Goal: Task Accomplishment & Management: Complete application form

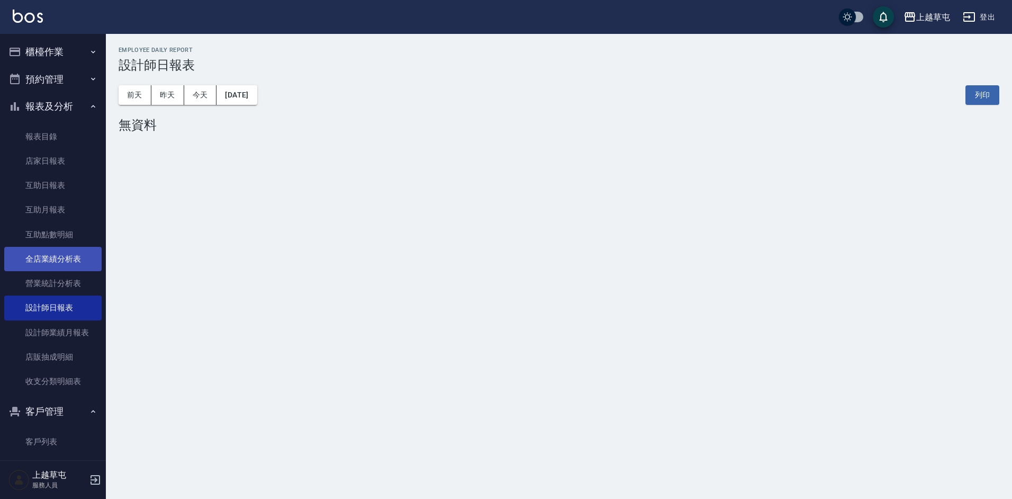
scroll to position [60, 0]
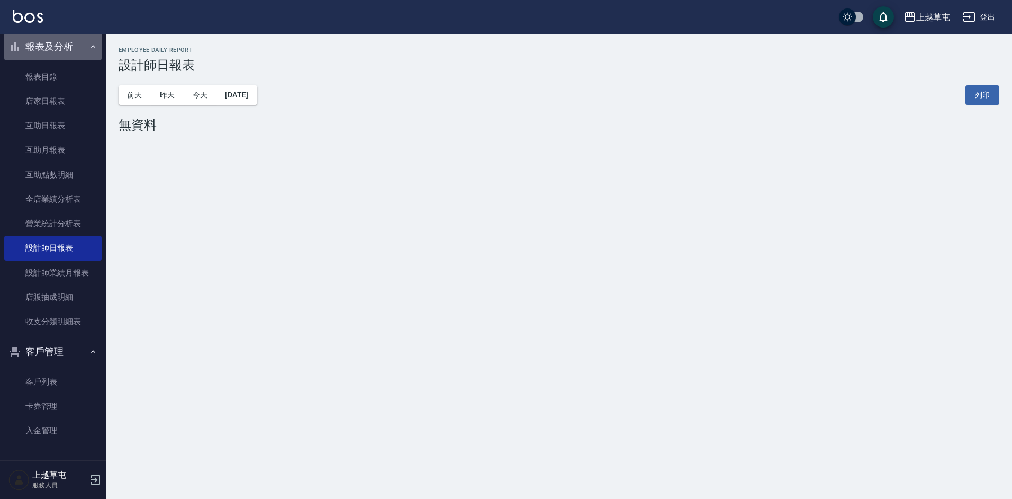
click at [69, 47] on button "報表及分析" at bounding box center [52, 47] width 97 height 28
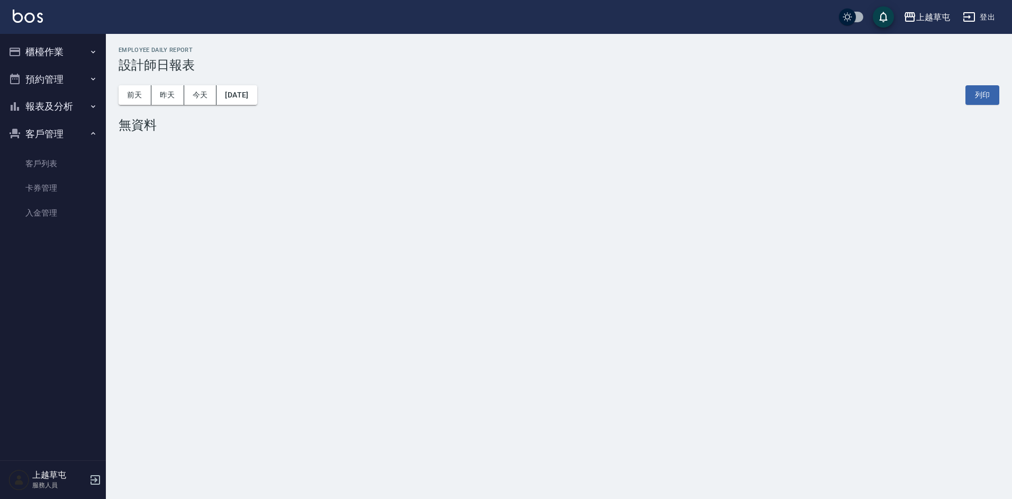
click at [69, 50] on button "櫃檯作業" at bounding box center [52, 52] width 97 height 28
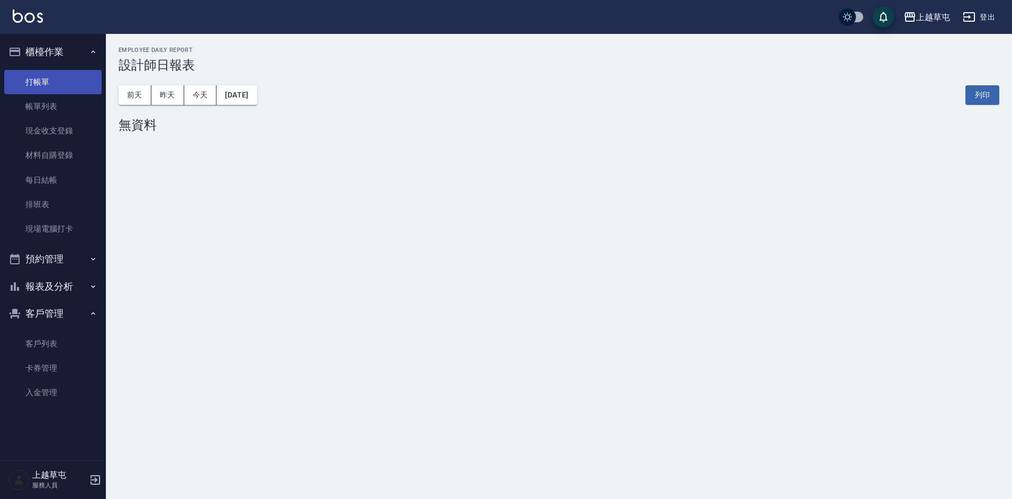
click at [60, 84] on link "打帳單" at bounding box center [52, 82] width 97 height 24
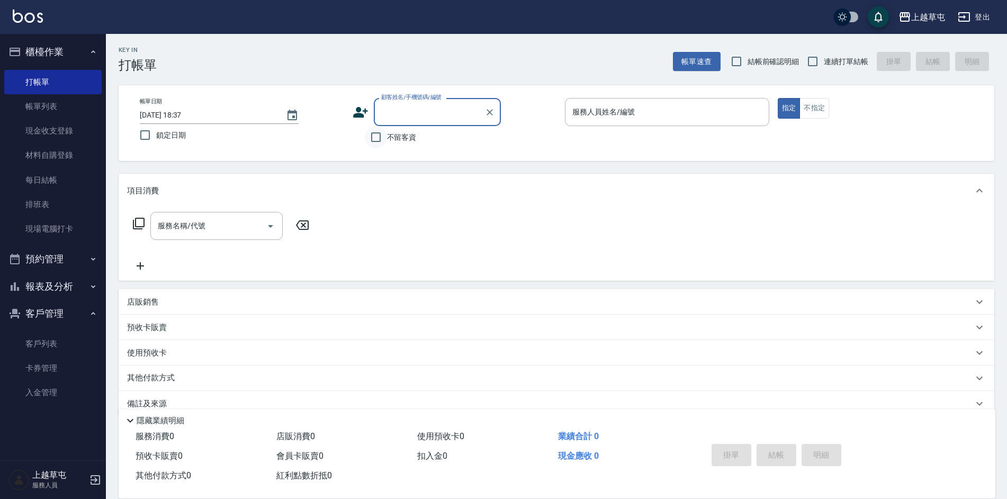
click at [365, 140] on input "不留客資" at bounding box center [376, 137] width 22 height 22
checkbox input "true"
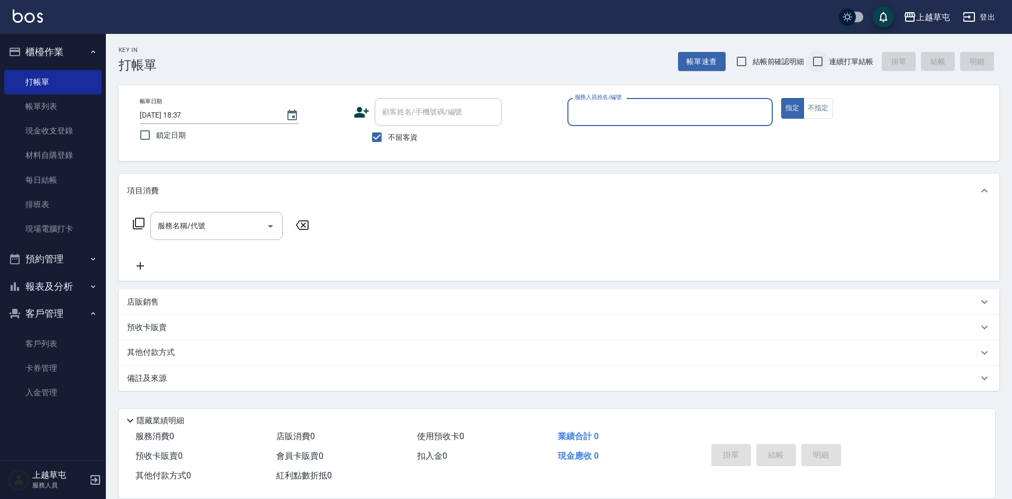
click at [819, 62] on input "連續打單結帳" at bounding box center [818, 61] width 22 height 22
checkbox input "true"
click at [744, 104] on input "服務人員姓名/編號" at bounding box center [670, 112] width 196 height 19
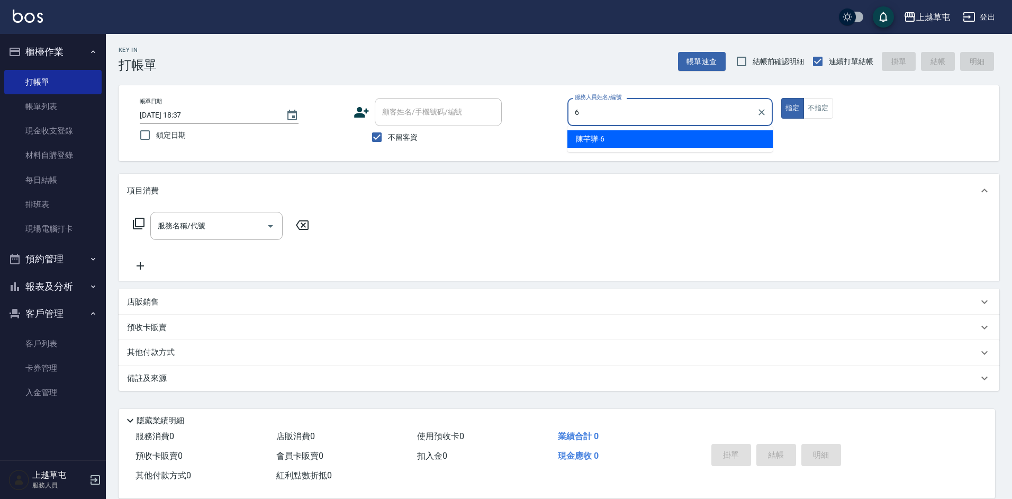
type input "[PERSON_NAME]-6"
type button "true"
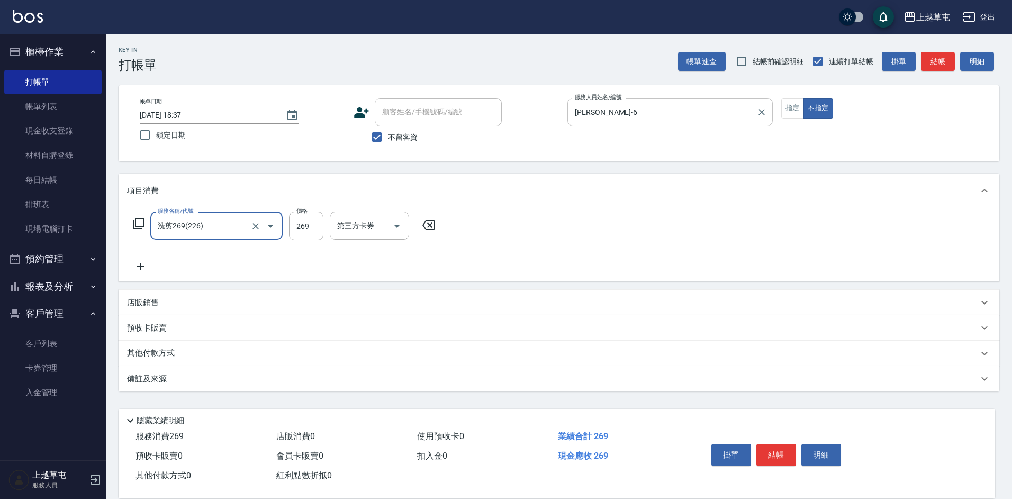
type input "洗剪269(226)"
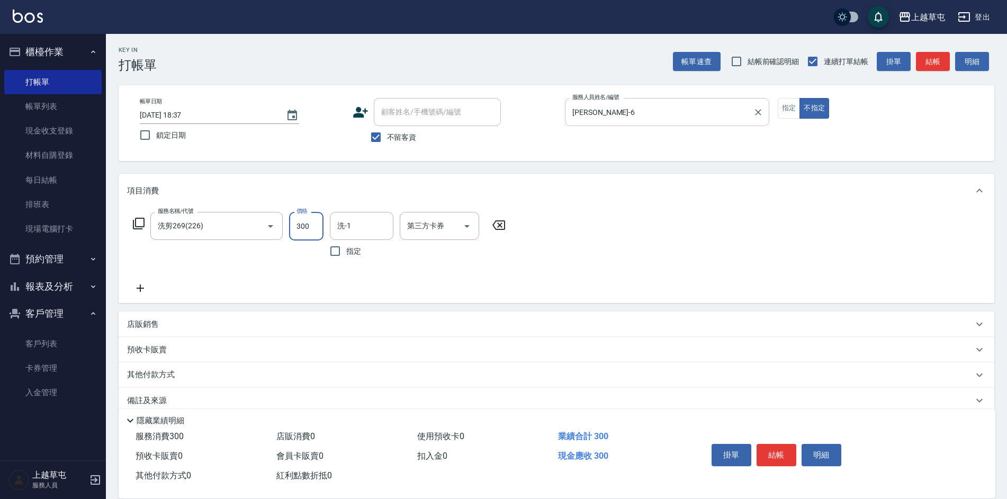
type input "300"
type input "[PERSON_NAME]-26"
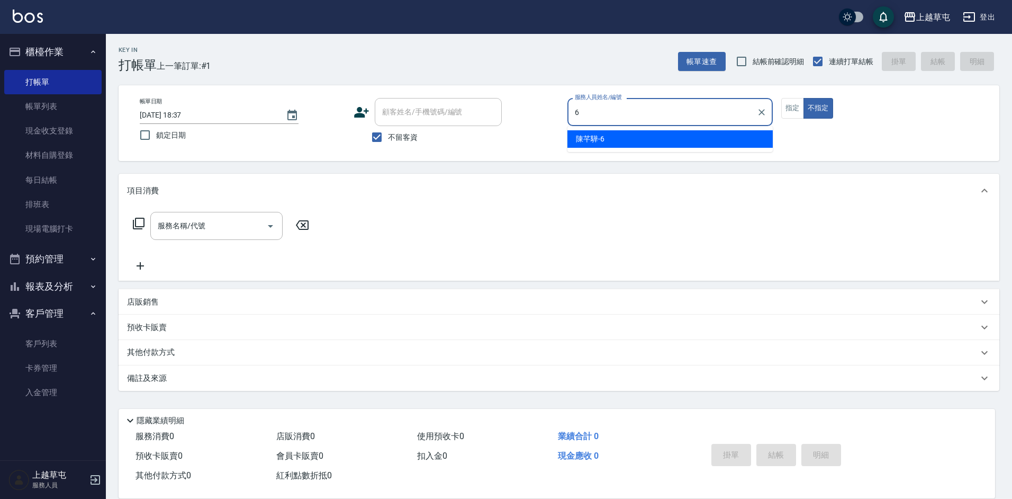
type input "[PERSON_NAME]-6"
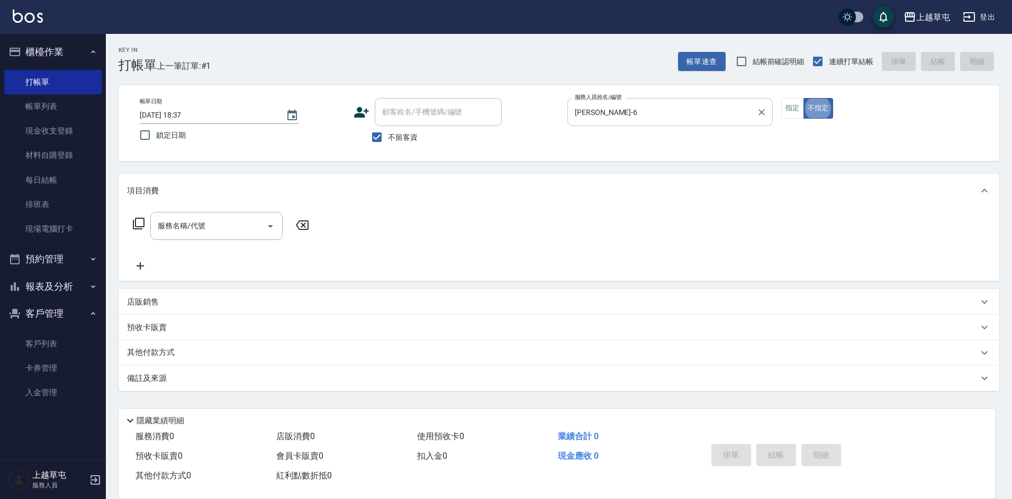
type button "false"
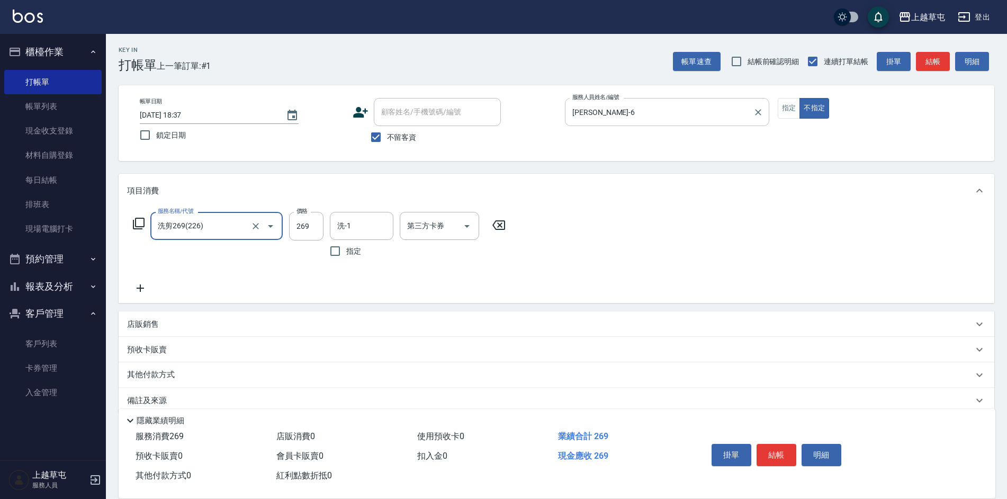
type input "洗剪269(226)"
type input "300"
type input "[PERSON_NAME]-26"
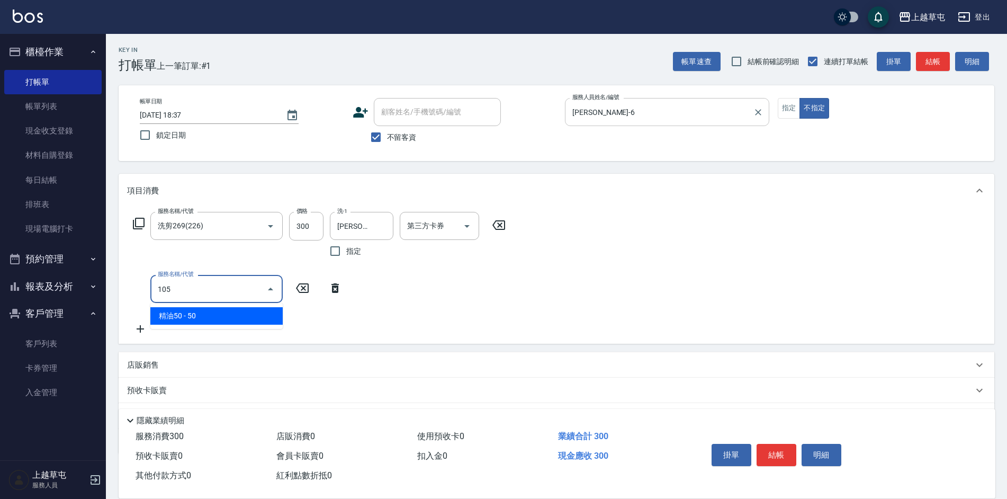
type input "精油50(105)"
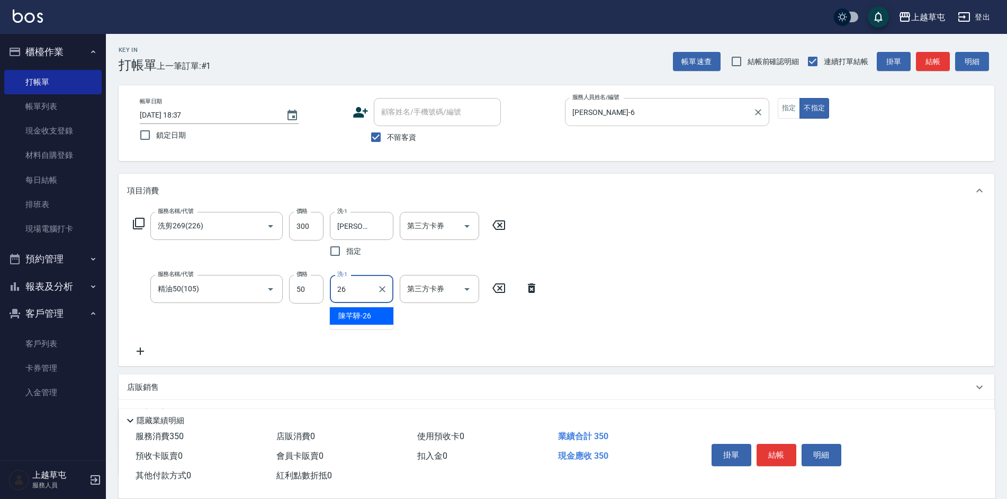
type input "[PERSON_NAME]-26"
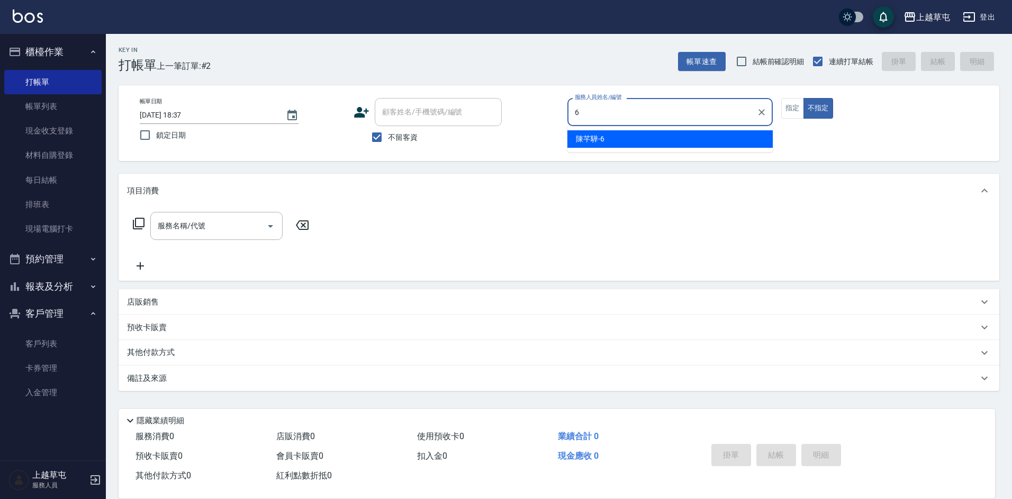
type input "[PERSON_NAME]-6"
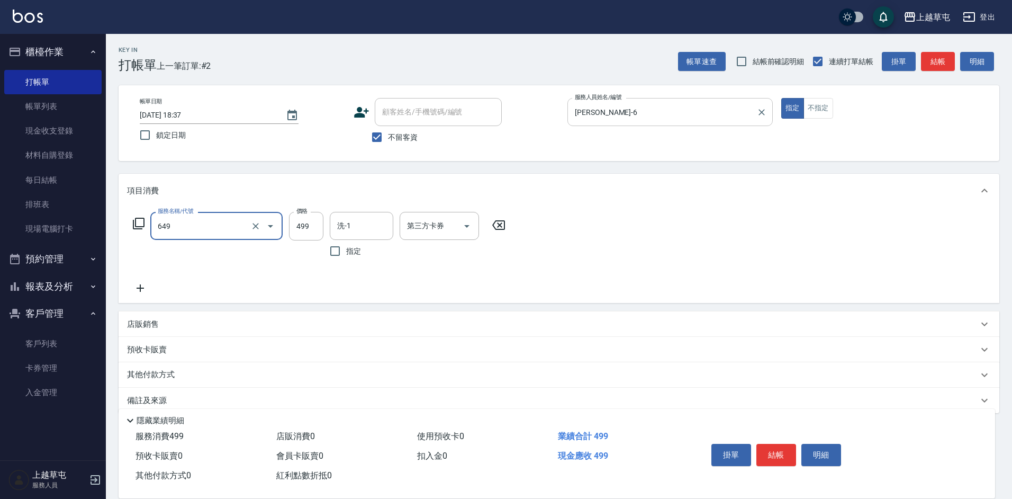
type input "角質499(649)"
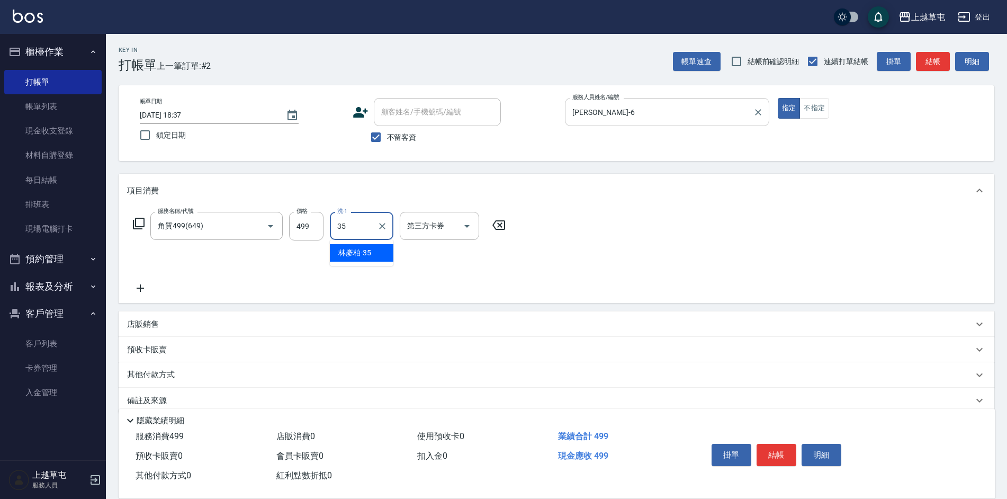
type input "[PERSON_NAME]-35"
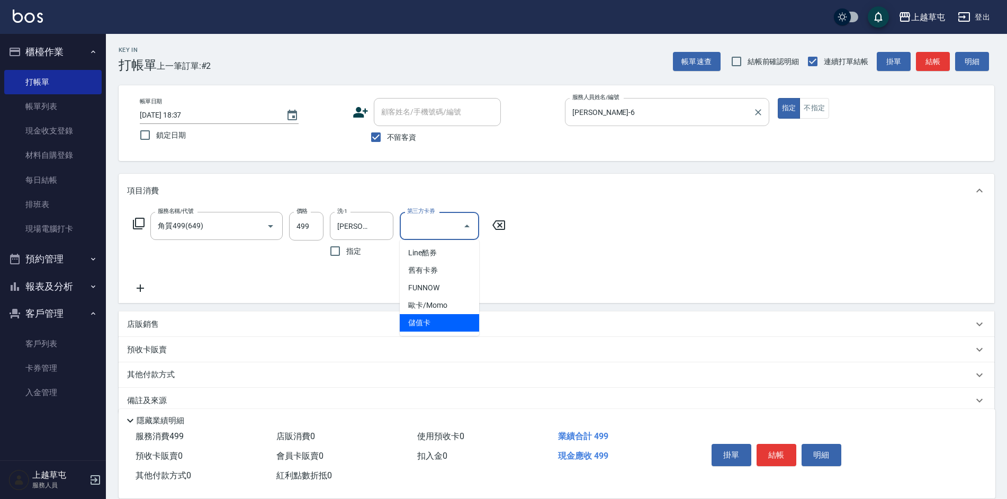
type input "儲值卡"
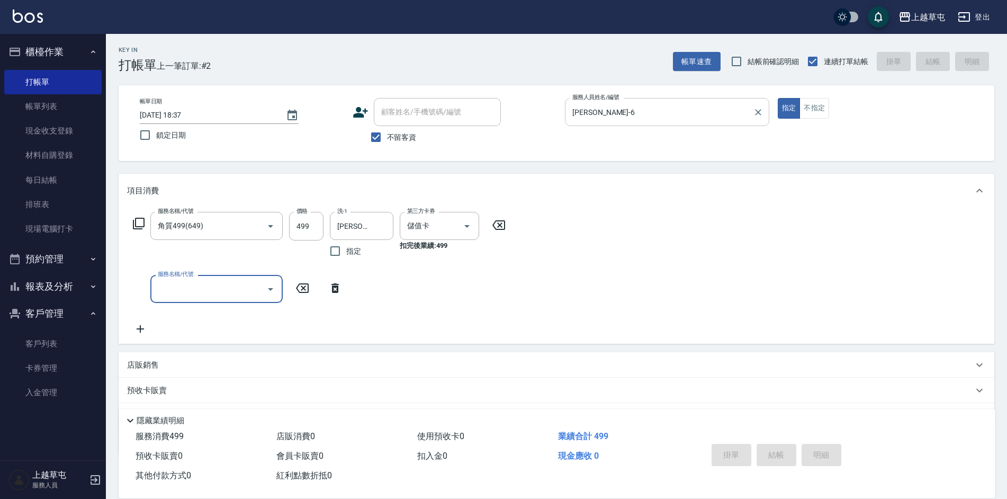
type input "[DATE] 18:38"
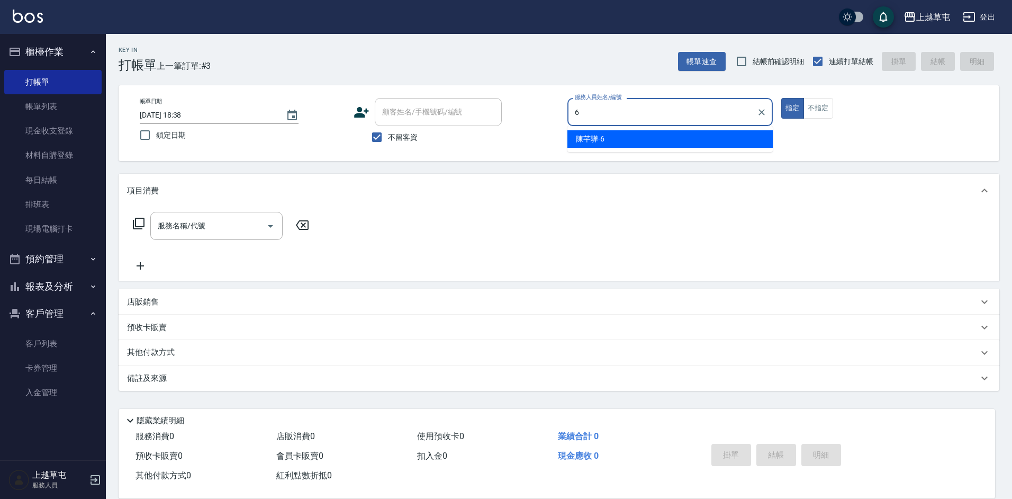
type input "[PERSON_NAME]-6"
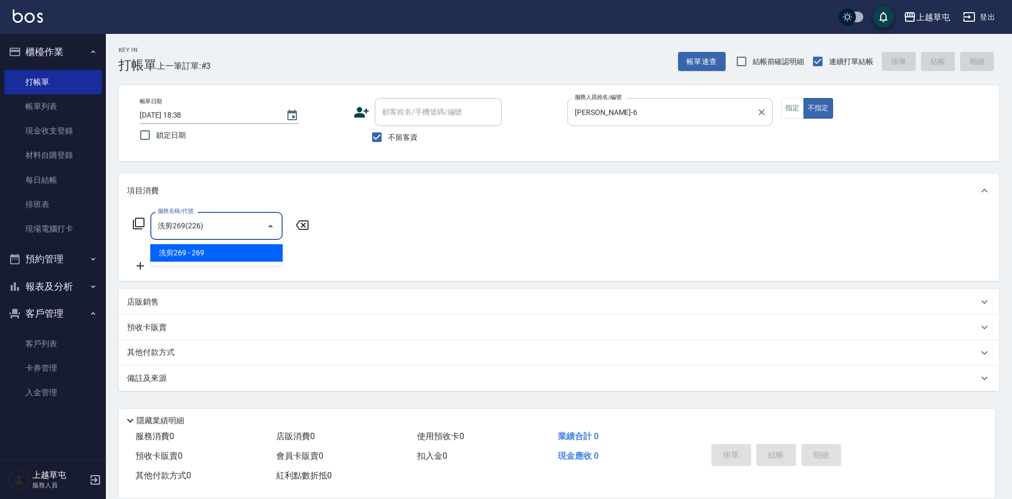
type input "洗剪269(226)"
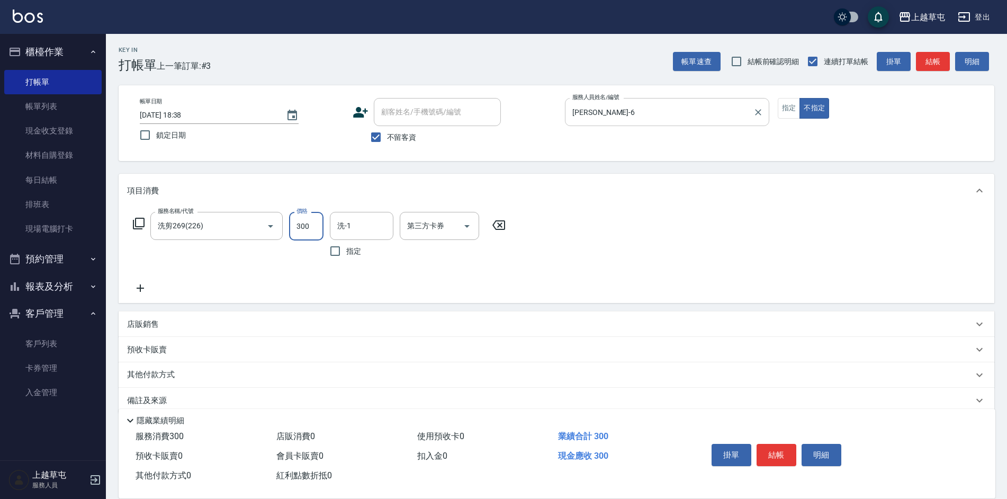
type input "300"
type input "[PERSON_NAME]-26"
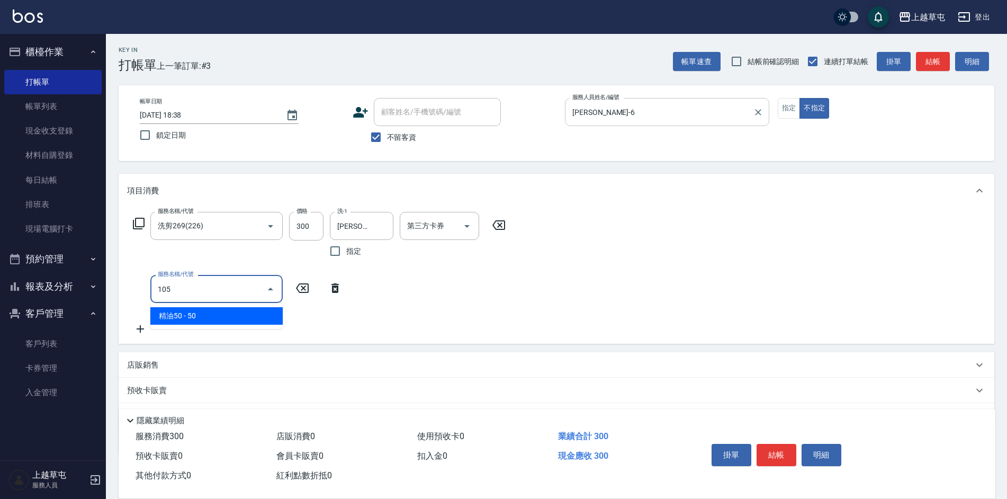
type input "精油50(105)"
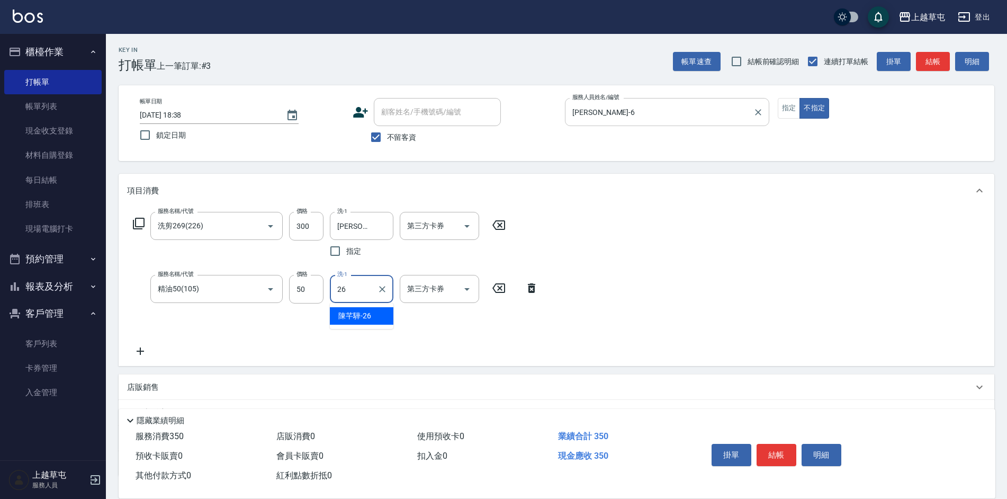
type input "[PERSON_NAME]-26"
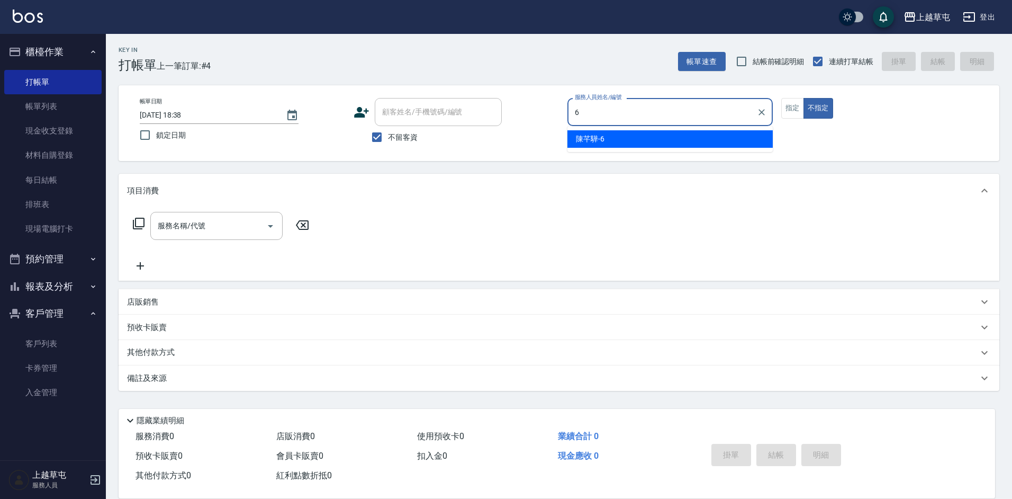
type input "[PERSON_NAME]-6"
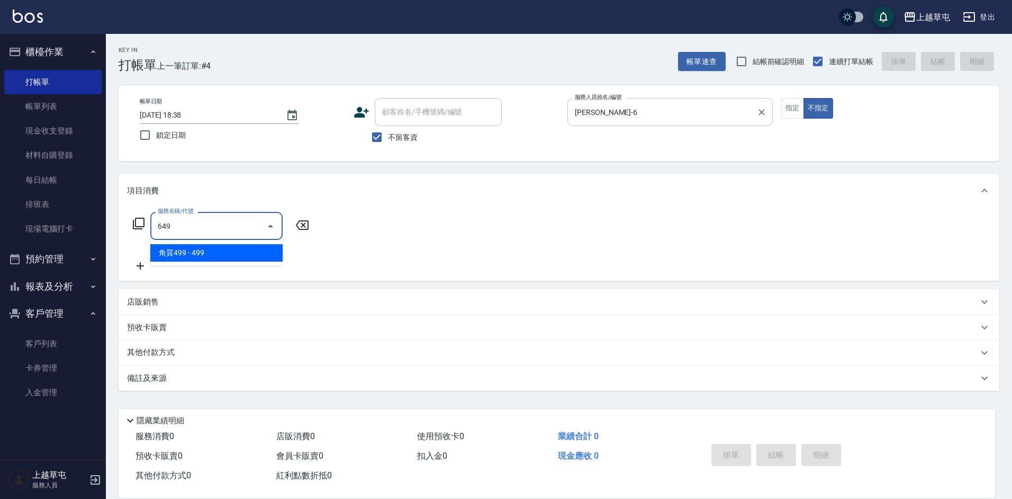
type input "角質499(649)"
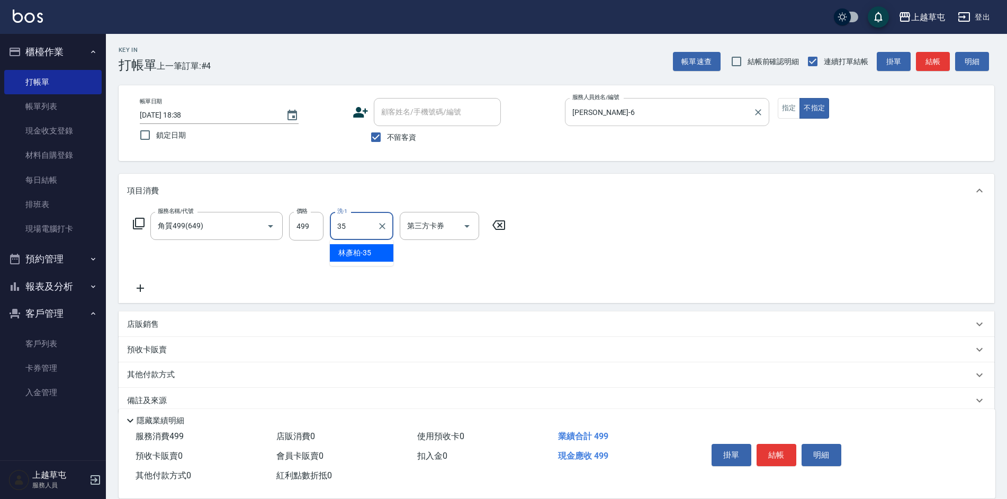
type input "[PERSON_NAME]-35"
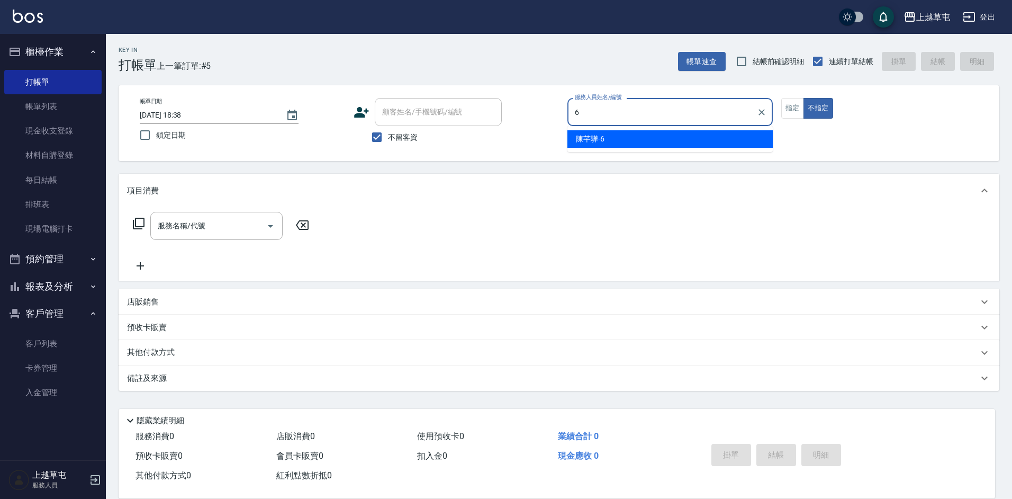
type input "[PERSON_NAME]-6"
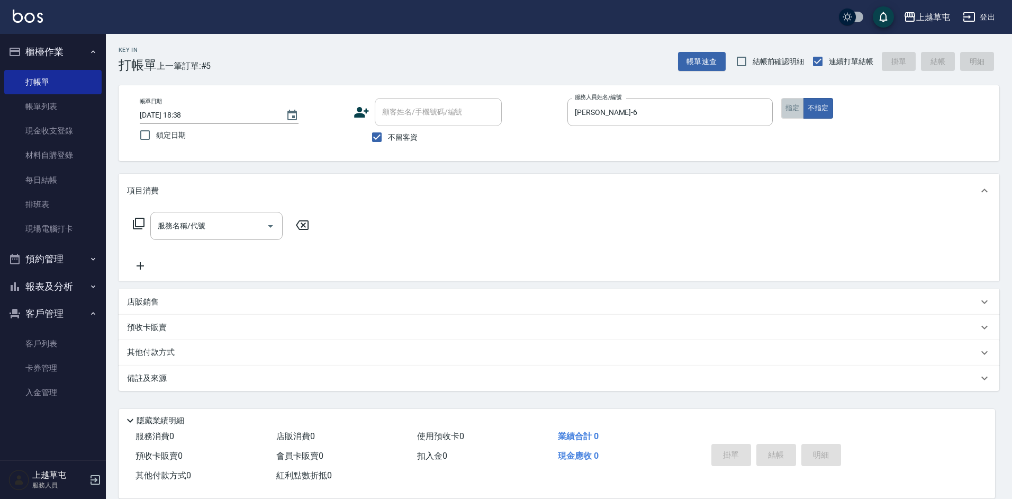
click at [798, 100] on button "指定" at bounding box center [792, 108] width 23 height 21
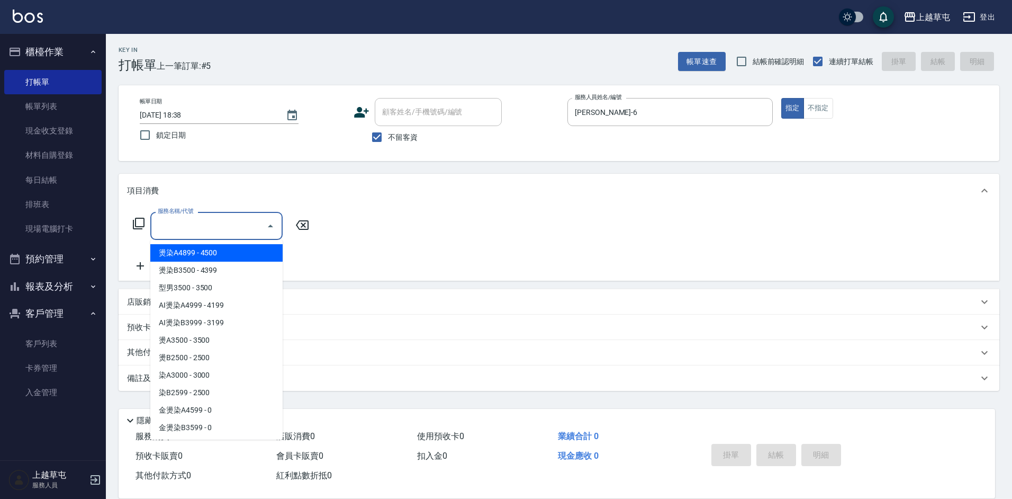
click at [185, 219] on div "服務名稱/代號 服務名稱/代號" at bounding box center [216, 226] width 132 height 28
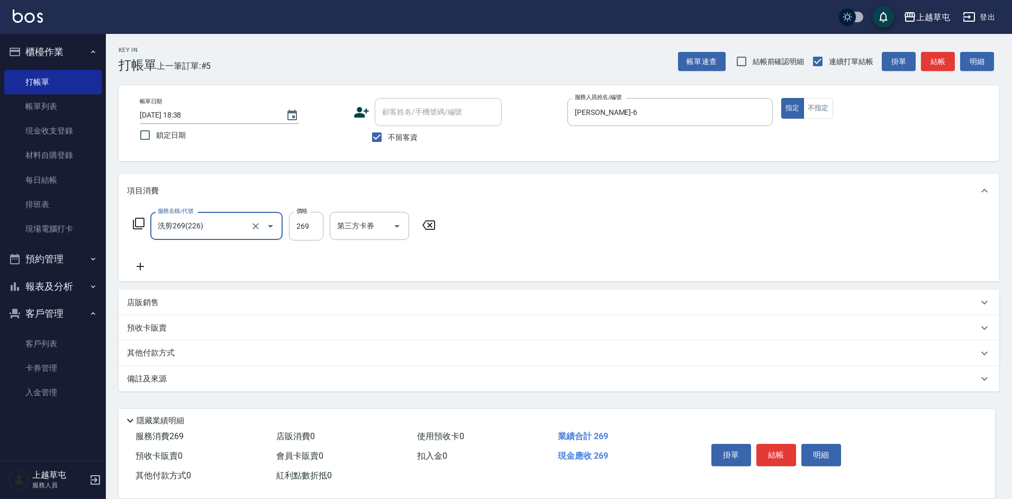
type input "洗剪269(226)"
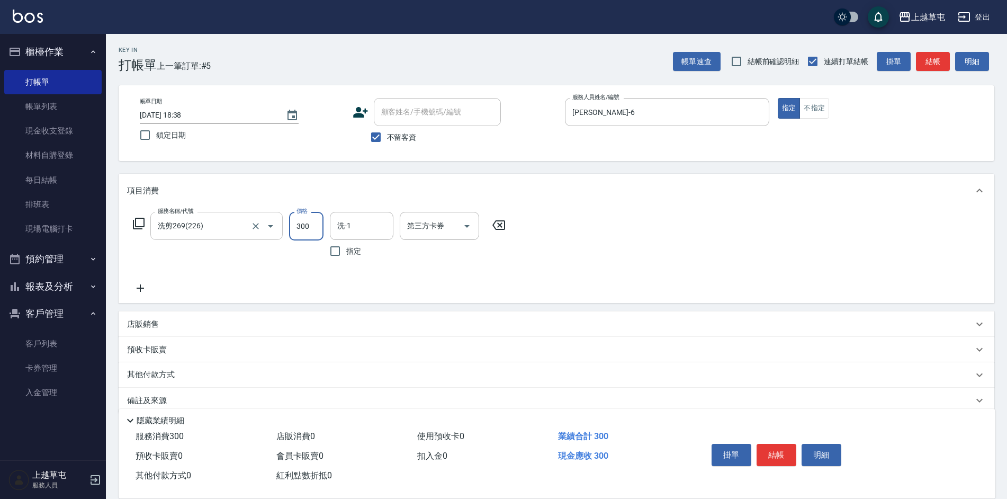
type input "300"
type input "[PERSON_NAME]-26"
